Goal: Task Accomplishment & Management: Use online tool/utility

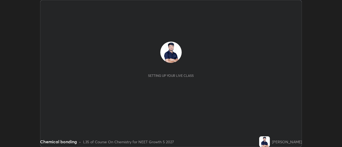
scroll to position [147, 342]
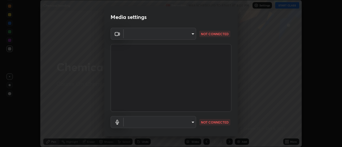
type input "515fa8dc750868be0a3e45a8a70092ebbb24a489711ff7313880db239e39e5e3"
type input "default"
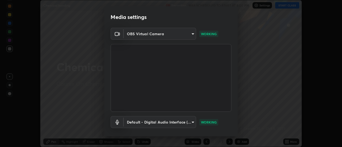
scroll to position [28, 0]
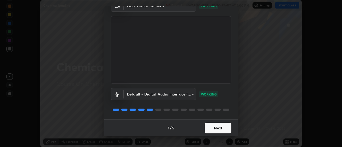
click at [223, 128] on button "Next" at bounding box center [218, 128] width 27 height 11
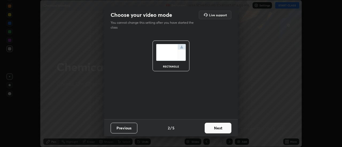
scroll to position [0, 0]
click at [223, 129] on button "Next" at bounding box center [218, 128] width 27 height 11
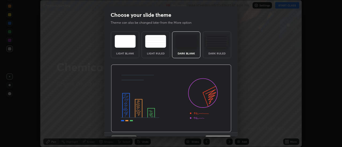
click at [223, 51] on div "Dark Ruled" at bounding box center [217, 45] width 28 height 27
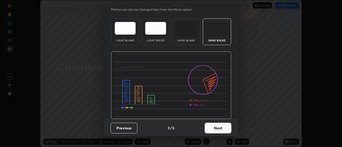
click at [222, 131] on button "Next" at bounding box center [218, 128] width 27 height 11
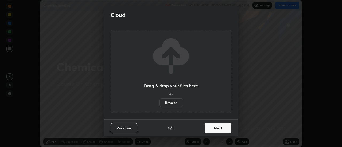
scroll to position [0, 0]
click at [221, 129] on button "Next" at bounding box center [218, 128] width 27 height 11
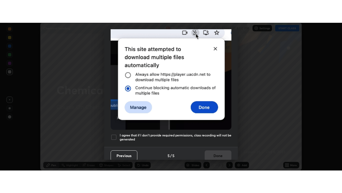
scroll to position [137, 0]
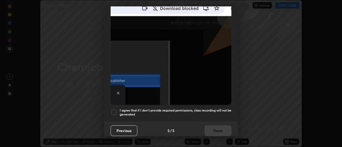
click at [120, 109] on h5 "I agree that if I don't provide required permissions, class recording will not …" at bounding box center [176, 113] width 112 height 8
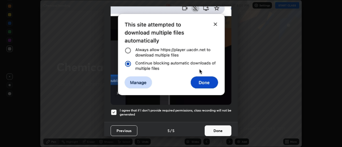
click at [215, 126] on button "Done" at bounding box center [218, 131] width 27 height 11
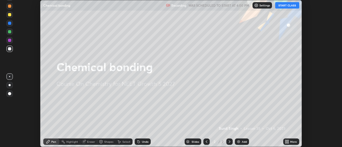
click at [291, 143] on div "More" at bounding box center [293, 142] width 7 height 3
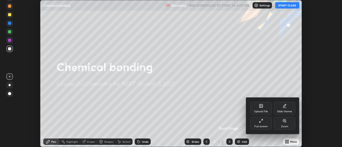
click at [263, 124] on div "Full screen" at bounding box center [261, 123] width 21 height 13
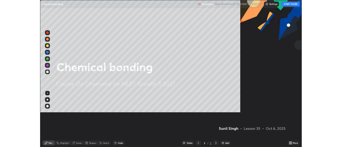
scroll to position [193, 342]
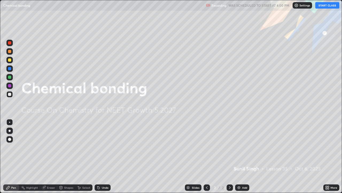
click at [323, 7] on button "START CLASS" at bounding box center [328, 5] width 24 height 6
click at [244, 147] on div "Add" at bounding box center [244, 187] width 5 height 3
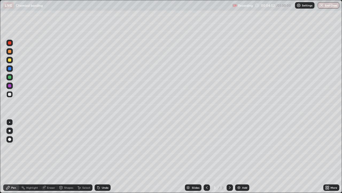
click at [102, 147] on div "Undo" at bounding box center [105, 187] width 7 height 3
click at [206, 147] on icon at bounding box center [207, 187] width 2 height 3
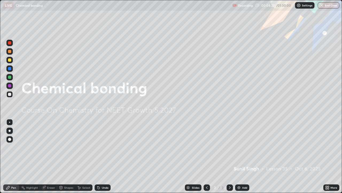
click at [230, 147] on icon at bounding box center [230, 187] width 4 height 4
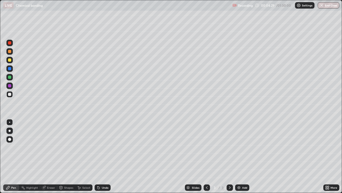
click at [206, 147] on icon at bounding box center [207, 187] width 4 height 4
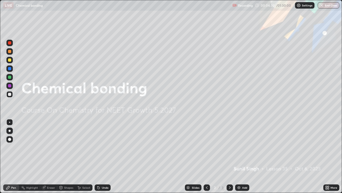
click at [241, 147] on div "Add" at bounding box center [242, 187] width 14 height 6
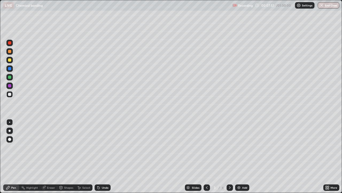
click at [101, 147] on div "Undo" at bounding box center [103, 187] width 16 height 6
click at [48, 147] on div "Eraser" at bounding box center [48, 187] width 17 height 6
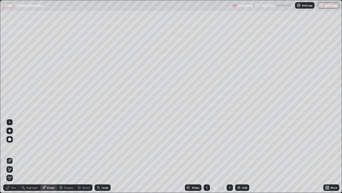
click at [231, 147] on icon at bounding box center [230, 187] width 4 height 4
click at [11, 147] on div "Pen" at bounding box center [11, 187] width 16 height 6
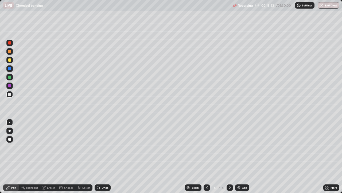
click at [99, 147] on icon at bounding box center [99, 187] width 4 height 4
click at [106, 147] on div "Undo" at bounding box center [105, 187] width 7 height 3
click at [104, 147] on div "Undo" at bounding box center [105, 187] width 7 height 3
click at [102, 147] on div "Undo" at bounding box center [105, 187] width 7 height 3
click at [102, 147] on div "Undo" at bounding box center [103, 187] width 16 height 6
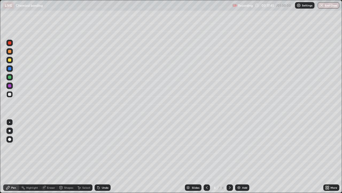
click at [242, 147] on div "Add" at bounding box center [242, 187] width 14 height 6
click at [105, 147] on div "Undo" at bounding box center [105, 187] width 7 height 3
click at [104, 147] on div "Undo" at bounding box center [105, 187] width 7 height 3
click at [102, 147] on div "Undo" at bounding box center [105, 187] width 7 height 3
click at [103, 147] on div "Undo" at bounding box center [105, 187] width 7 height 3
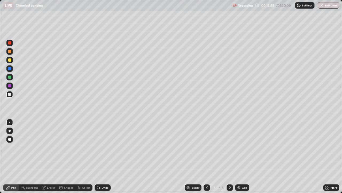
click at [102, 147] on div "Undo" at bounding box center [105, 187] width 7 height 3
click at [101, 147] on div "Undo" at bounding box center [103, 187] width 16 height 6
click at [100, 147] on div "Undo" at bounding box center [103, 187] width 16 height 6
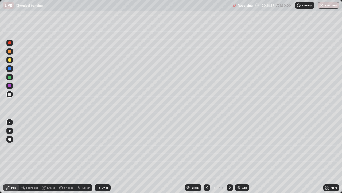
click at [99, 147] on div "Undo" at bounding box center [103, 187] width 16 height 6
click at [9, 60] on div at bounding box center [9, 59] width 3 height 3
click at [45, 147] on icon at bounding box center [43, 187] width 3 height 3
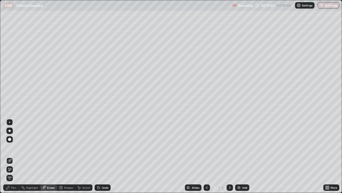
click at [47, 147] on div "Eraser" at bounding box center [48, 187] width 17 height 6
click at [11, 147] on div "Pen" at bounding box center [11, 187] width 16 height 6
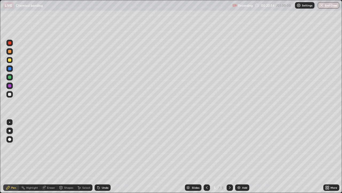
click at [206, 147] on icon at bounding box center [207, 187] width 4 height 4
click at [229, 147] on icon at bounding box center [230, 187] width 4 height 4
click at [9, 95] on div at bounding box center [9, 94] width 3 height 3
click at [241, 147] on div "Add" at bounding box center [242, 187] width 14 height 6
click at [102, 147] on div "Undo" at bounding box center [105, 187] width 7 height 3
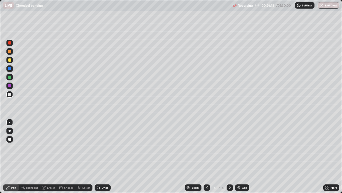
click at [103, 147] on div "Undo" at bounding box center [105, 187] width 7 height 3
click at [100, 147] on icon at bounding box center [99, 187] width 4 height 4
click at [102, 147] on div "Undo" at bounding box center [103, 187] width 16 height 6
click at [103, 147] on div "Undo" at bounding box center [105, 187] width 7 height 3
click at [244, 147] on div "Add" at bounding box center [244, 187] width 5 height 3
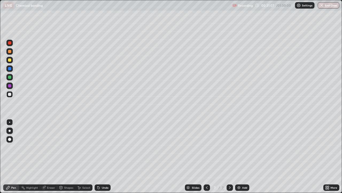
click at [10, 51] on div at bounding box center [9, 51] width 3 height 3
click at [242, 147] on div "Add" at bounding box center [244, 187] width 5 height 3
click at [103, 147] on div "Undo" at bounding box center [105, 187] width 7 height 3
click at [102, 147] on div "Undo" at bounding box center [103, 187] width 16 height 6
click at [102, 147] on div "Undo" at bounding box center [105, 187] width 7 height 3
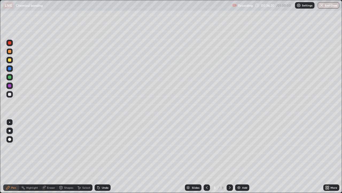
click at [206, 147] on icon at bounding box center [207, 187] width 4 height 4
click at [229, 147] on icon at bounding box center [230, 187] width 2 height 3
click at [98, 147] on icon at bounding box center [99, 187] width 2 height 2
click at [100, 147] on div "Undo" at bounding box center [103, 187] width 16 height 6
click at [100, 147] on icon at bounding box center [99, 187] width 4 height 4
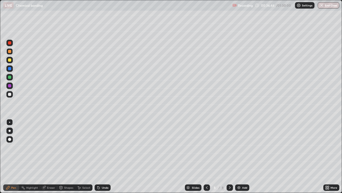
click at [100, 147] on div "Undo" at bounding box center [103, 187] width 16 height 6
click at [101, 147] on div "Undo" at bounding box center [103, 187] width 16 height 6
click at [104, 147] on div "Undo" at bounding box center [103, 187] width 16 height 6
click at [206, 147] on icon at bounding box center [207, 187] width 4 height 4
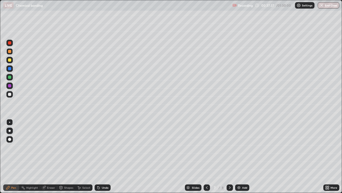
click at [205, 147] on div at bounding box center [207, 187] width 6 height 6
click at [206, 147] on div at bounding box center [207, 187] width 6 height 11
click at [206, 147] on div at bounding box center [207, 187] width 6 height 6
click at [229, 147] on icon at bounding box center [230, 187] width 4 height 4
click at [207, 147] on div at bounding box center [207, 187] width 6 height 6
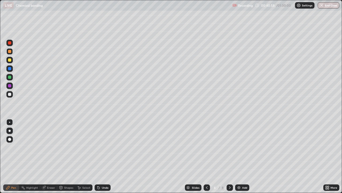
click at [230, 147] on icon at bounding box center [230, 187] width 4 height 4
click at [227, 147] on div at bounding box center [230, 187] width 6 height 6
click at [229, 147] on icon at bounding box center [230, 187] width 4 height 4
click at [229, 147] on icon at bounding box center [230, 187] width 2 height 3
click at [240, 147] on div "Add" at bounding box center [242, 187] width 14 height 6
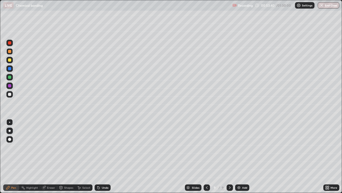
click at [98, 147] on icon at bounding box center [99, 187] width 2 height 2
click at [10, 94] on div at bounding box center [9, 94] width 3 height 3
click at [97, 147] on div "Undo" at bounding box center [103, 187] width 16 height 6
click at [105, 147] on div "Undo" at bounding box center [105, 187] width 7 height 3
click at [100, 147] on div "Undo" at bounding box center [103, 187] width 16 height 6
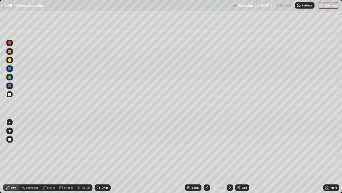
click at [103, 147] on div "Undo" at bounding box center [103, 187] width 16 height 6
click at [104, 147] on div "Undo" at bounding box center [105, 187] width 7 height 3
click at [242, 147] on div "Add" at bounding box center [244, 187] width 5 height 3
click at [103, 147] on div "Undo" at bounding box center [105, 187] width 7 height 3
click at [105, 147] on div "Undo" at bounding box center [105, 187] width 7 height 3
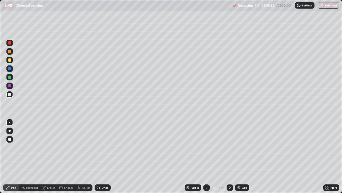
click at [44, 147] on icon at bounding box center [43, 187] width 3 height 3
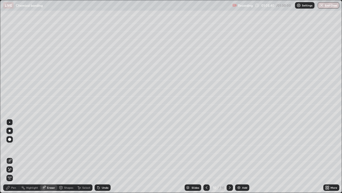
click at [12, 147] on div "Pen" at bounding box center [13, 187] width 5 height 3
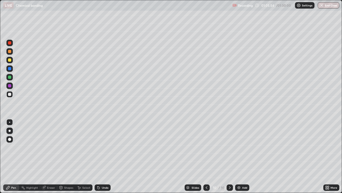
click at [103, 147] on div "Undo" at bounding box center [105, 187] width 7 height 3
click at [103, 147] on div "Undo" at bounding box center [103, 187] width 16 height 6
click at [206, 147] on icon at bounding box center [207, 187] width 4 height 4
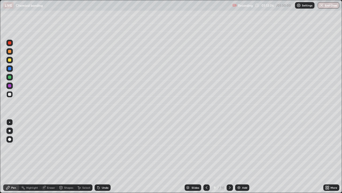
click at [230, 147] on icon at bounding box center [230, 187] width 4 height 4
click at [47, 147] on div "Eraser" at bounding box center [51, 187] width 8 height 3
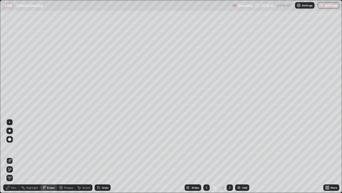
click at [47, 147] on div "Eraser" at bounding box center [48, 187] width 17 height 6
click at [11, 147] on div "Pen" at bounding box center [11, 187] width 16 height 6
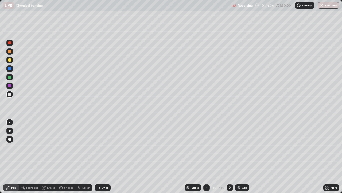
click at [44, 147] on icon at bounding box center [43, 187] width 3 height 3
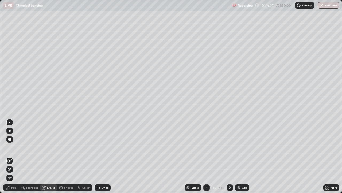
click at [13, 147] on div "Pen" at bounding box center [13, 187] width 5 height 3
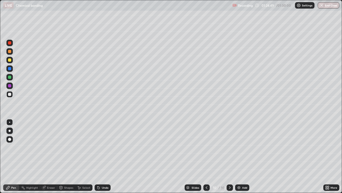
click at [324, 7] on button "End Class" at bounding box center [329, 5] width 22 height 6
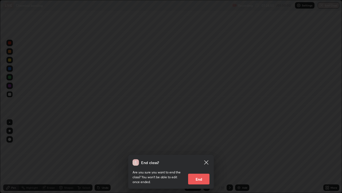
click at [205, 147] on button "End" at bounding box center [198, 178] width 21 height 11
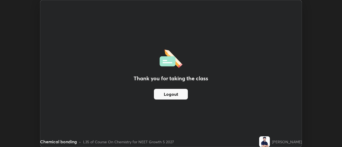
scroll to position [26596, 26401]
